Goal: Find specific page/section: Find specific page/section

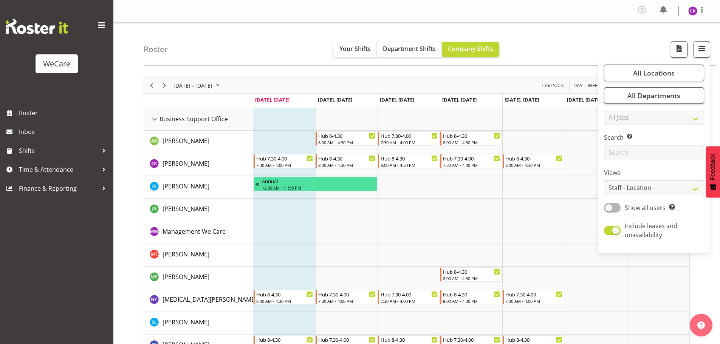
select select "location"
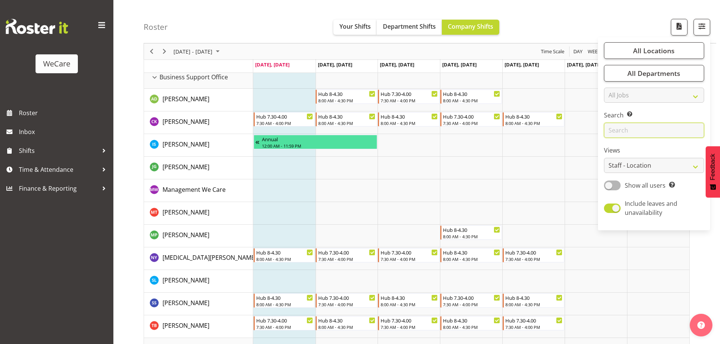
click at [637, 129] on input "text" at bounding box center [654, 130] width 100 height 15
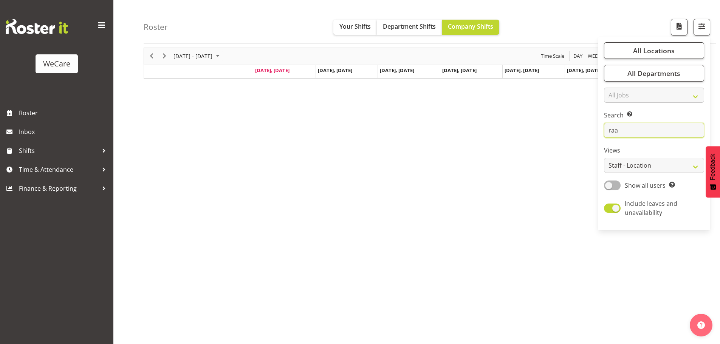
scroll to position [0, 0]
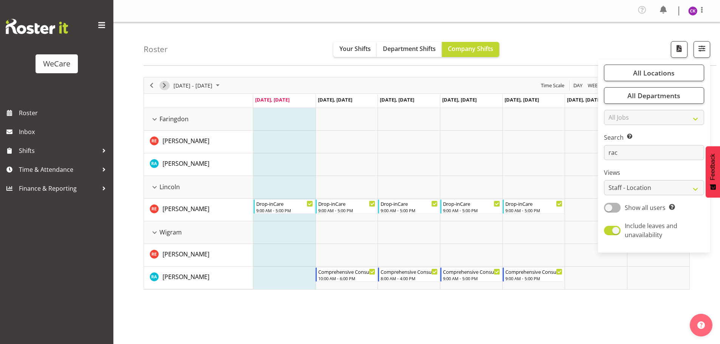
click at [168, 88] on span "Next" at bounding box center [164, 85] width 9 height 9
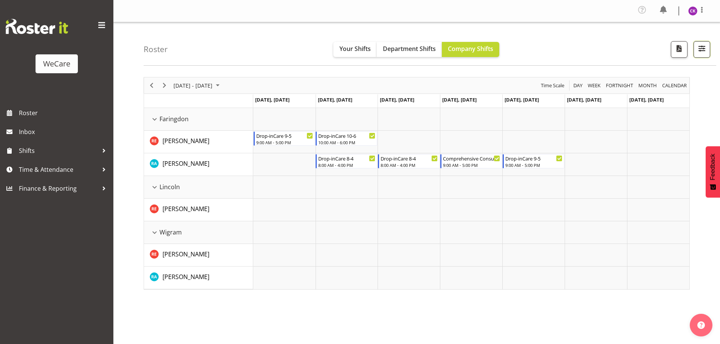
click at [707, 53] on span "button" at bounding box center [702, 48] width 10 height 10
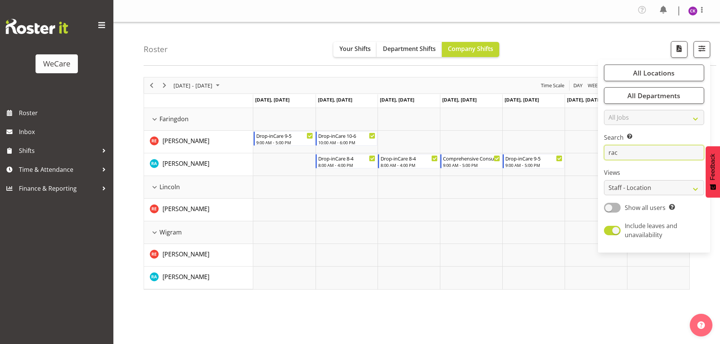
click at [641, 153] on input "rac" at bounding box center [654, 152] width 100 height 15
type input "r"
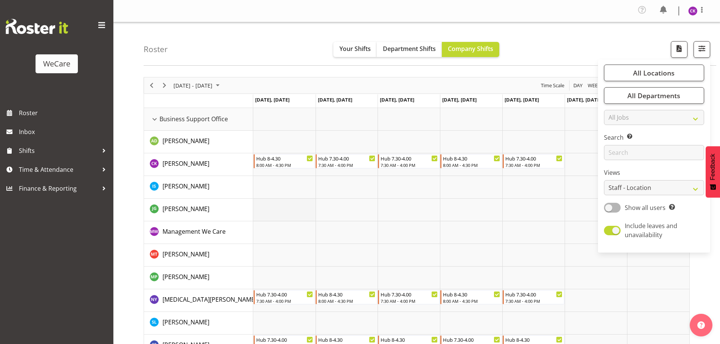
drag, startPoint x: 307, startPoint y: 208, endPoint x: 314, endPoint y: 208, distance: 7.2
click at [306, 208] on td "Timeline Week of September 8, 2025" at bounding box center [284, 210] width 62 height 23
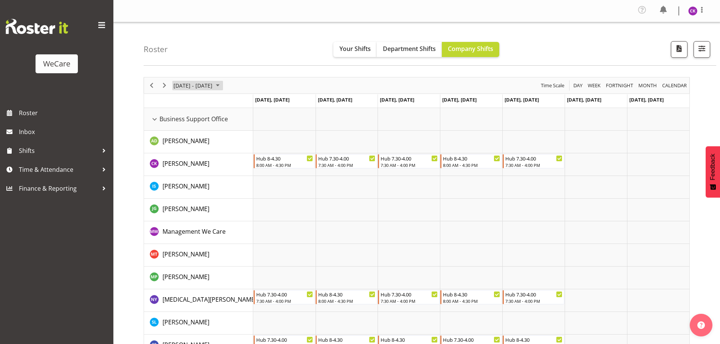
click at [210, 88] on span "[DATE] - [DATE]" at bounding box center [193, 85] width 40 height 9
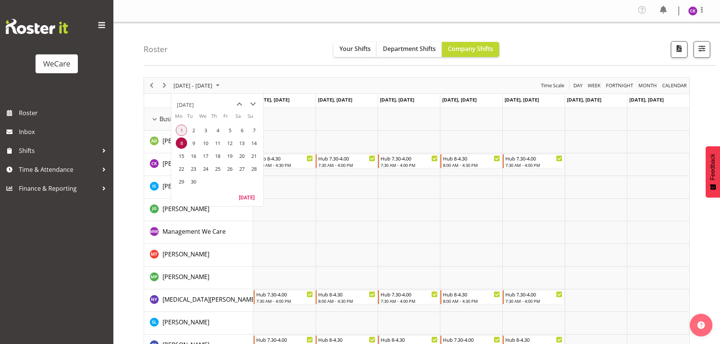
click at [182, 129] on span "1" at bounding box center [181, 130] width 11 height 11
